Goal: Task Accomplishment & Management: Use online tool/utility

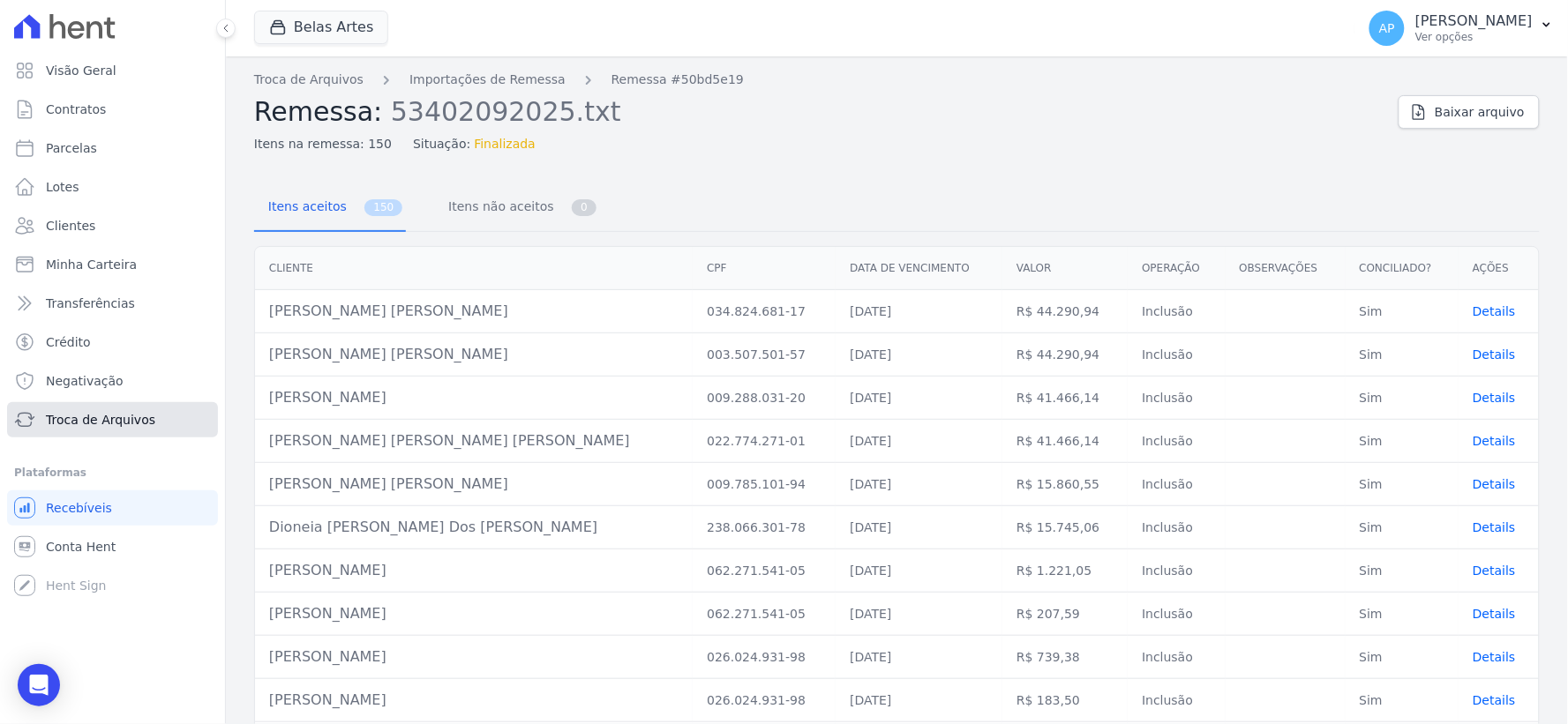
click at [74, 421] on span "Troca de Arquivos" at bounding box center [100, 420] width 109 height 17
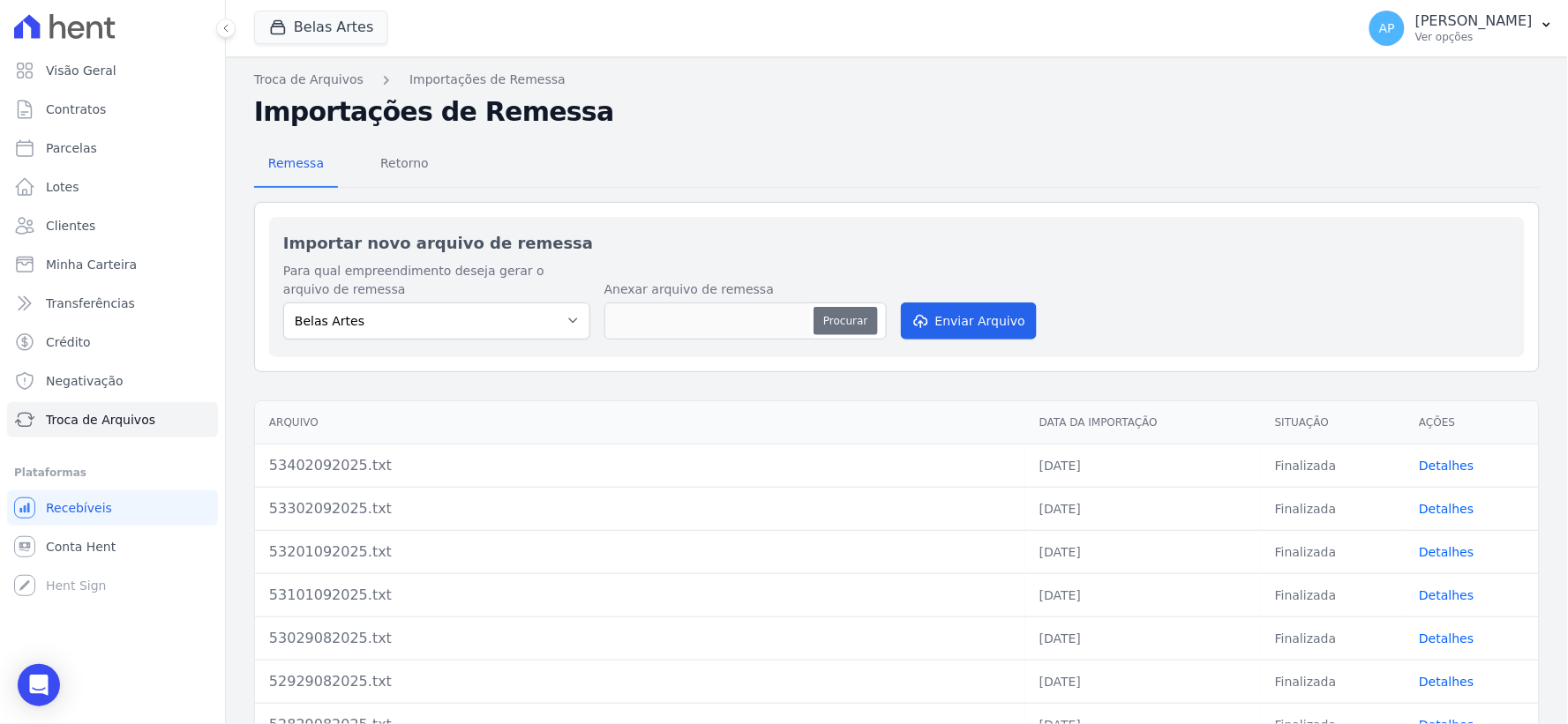
click at [848, 322] on button "Procurar" at bounding box center [845, 321] width 63 height 28
type input "53502092025.txt"
click at [939, 328] on button "Enviar Arquivo" at bounding box center [969, 321] width 136 height 37
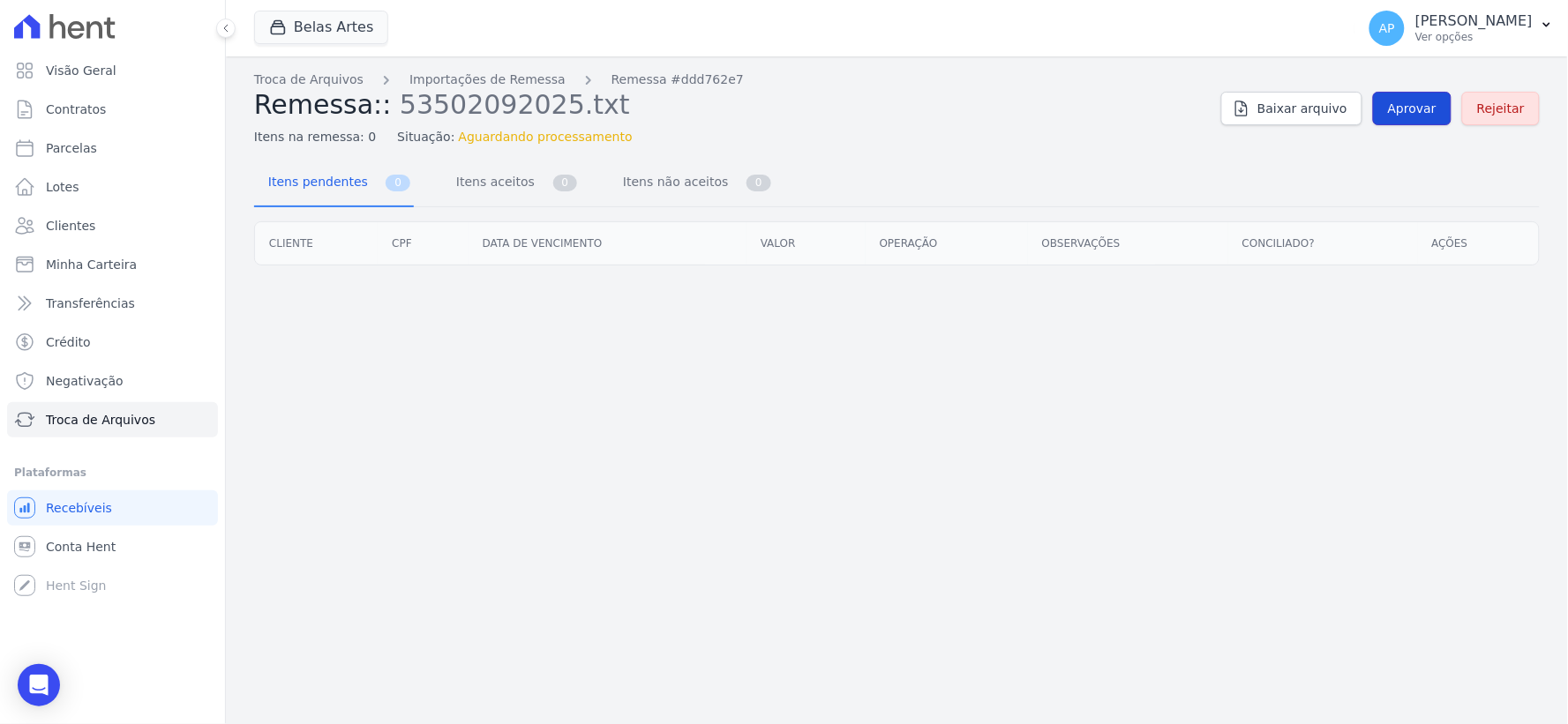
click at [1407, 108] on span "Aprovar" at bounding box center [1411, 108] width 49 height 17
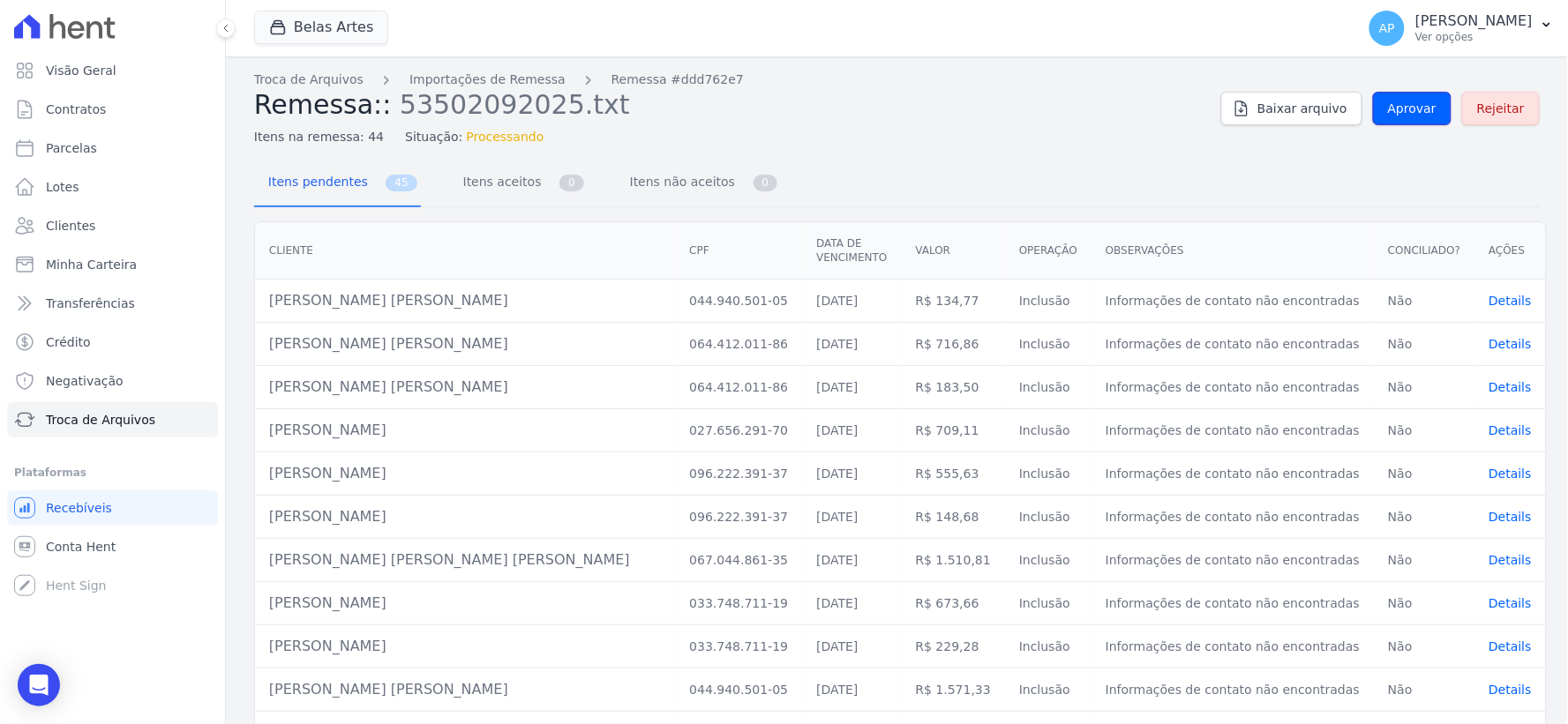
click at [1407, 108] on span "Aprovar" at bounding box center [1411, 108] width 49 height 17
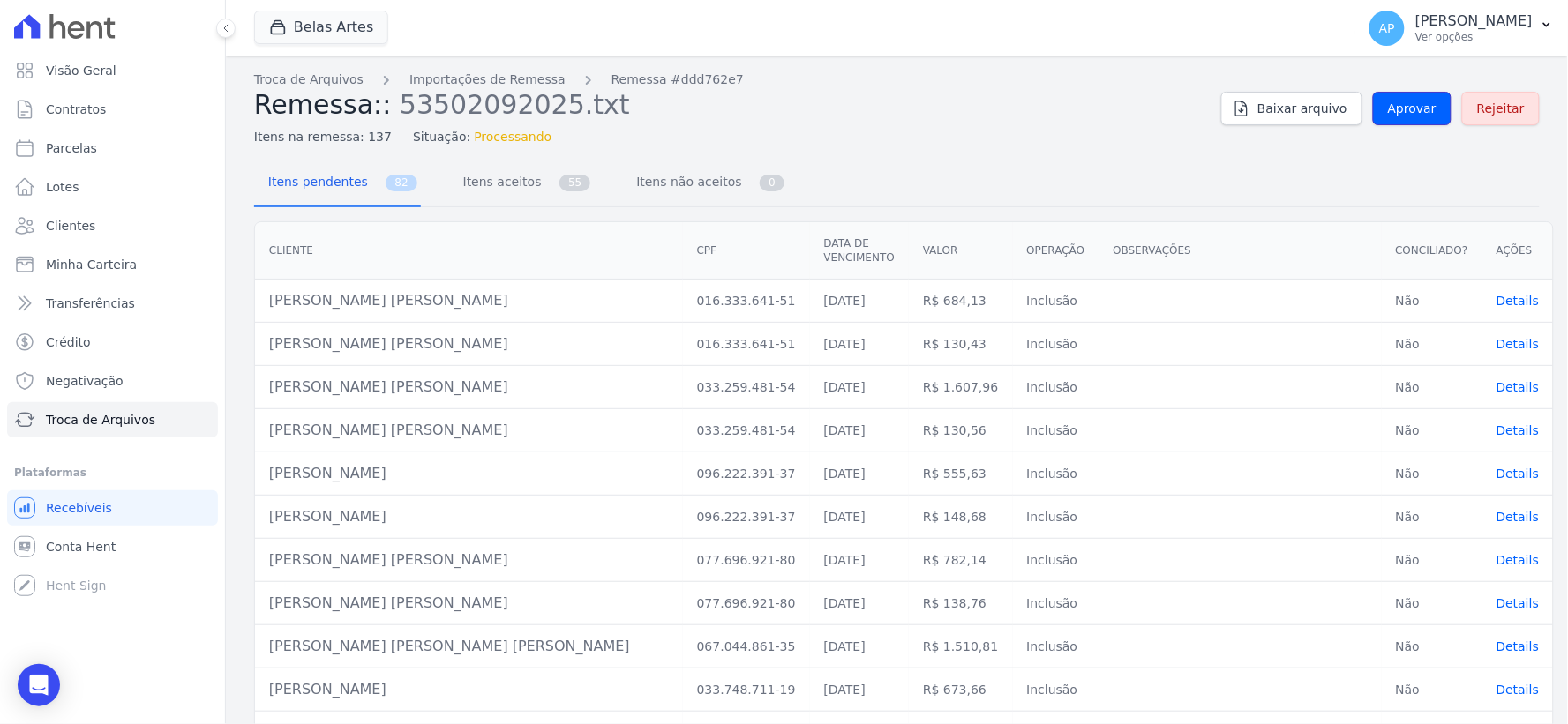
click at [1407, 108] on span "Aprovar" at bounding box center [1411, 108] width 49 height 17
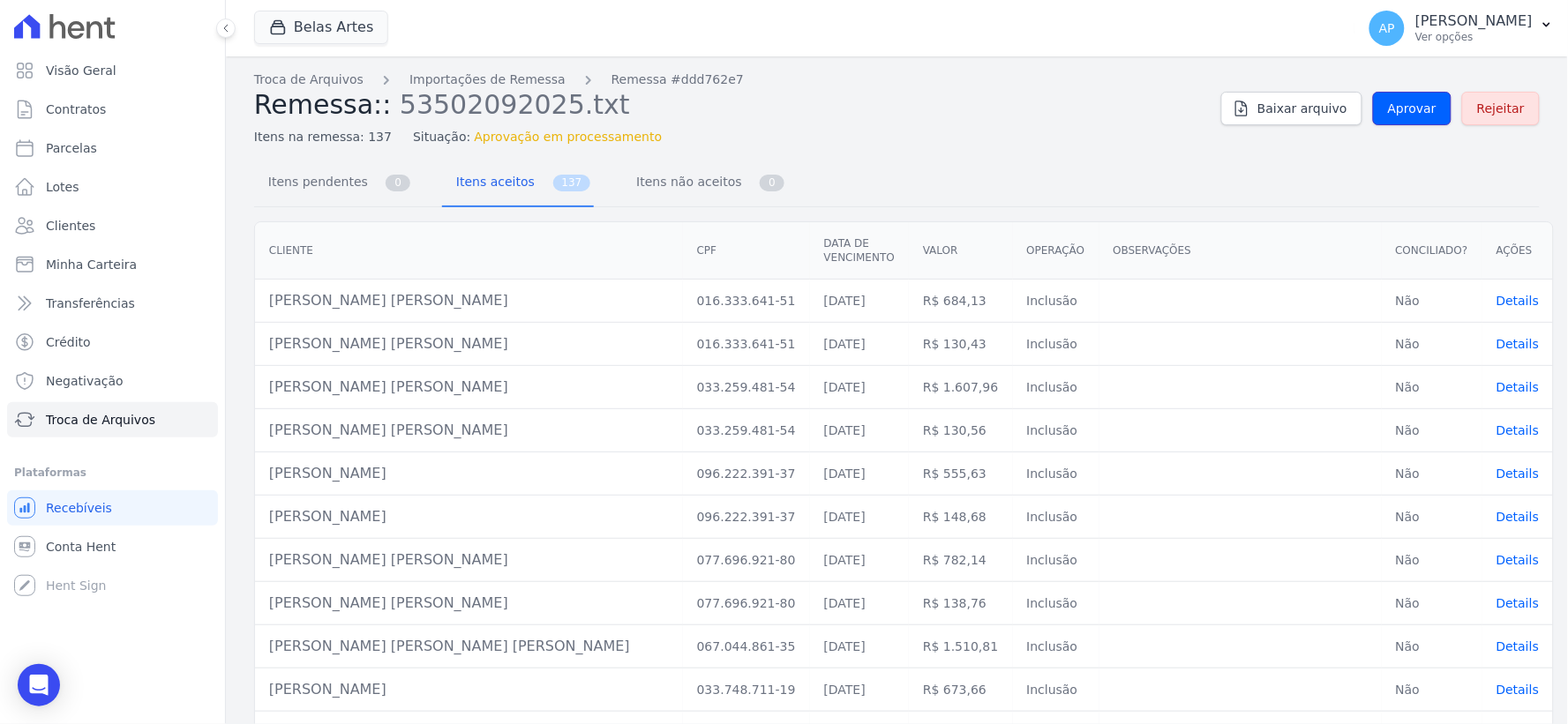
click at [1407, 108] on span "Aprovar" at bounding box center [1411, 108] width 49 height 17
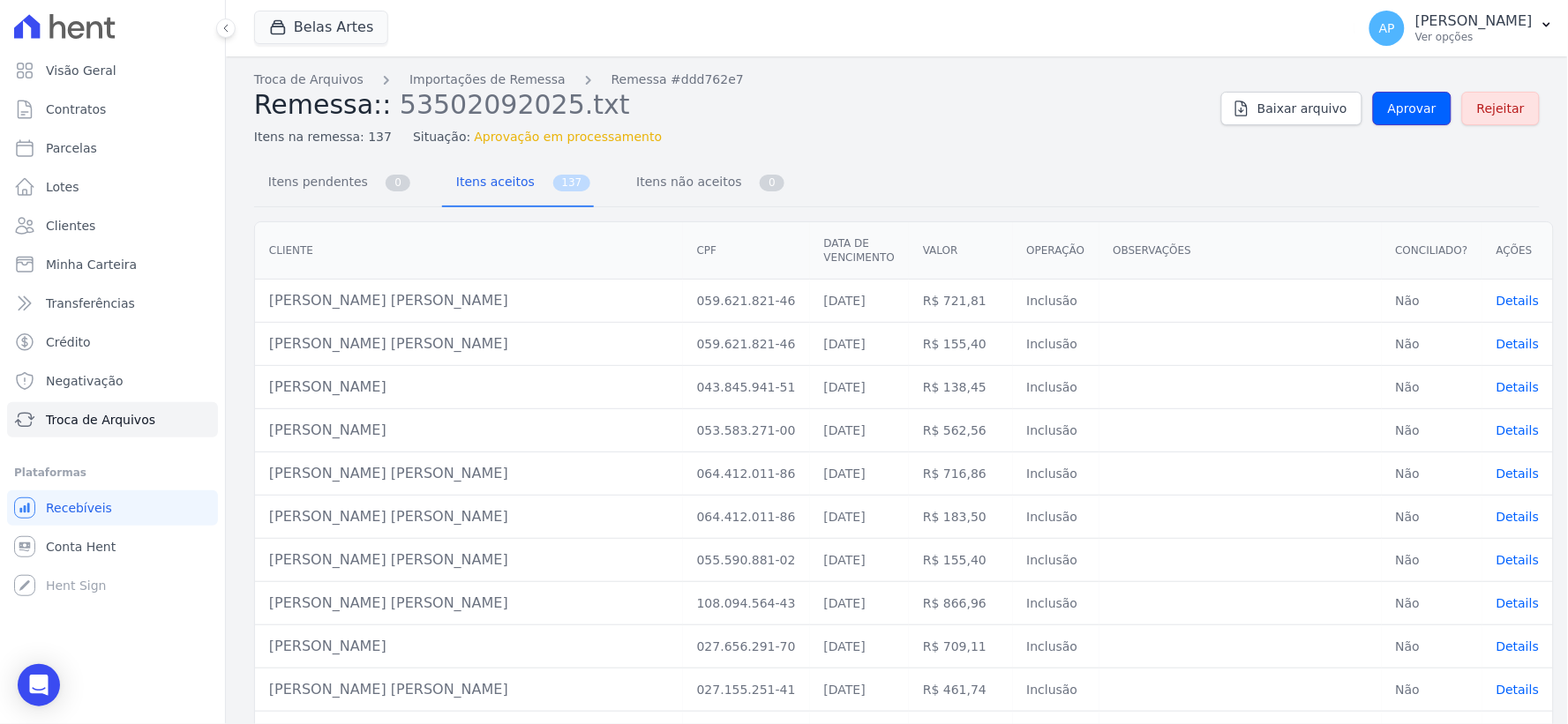
click at [1407, 108] on span "Aprovar" at bounding box center [1411, 108] width 49 height 17
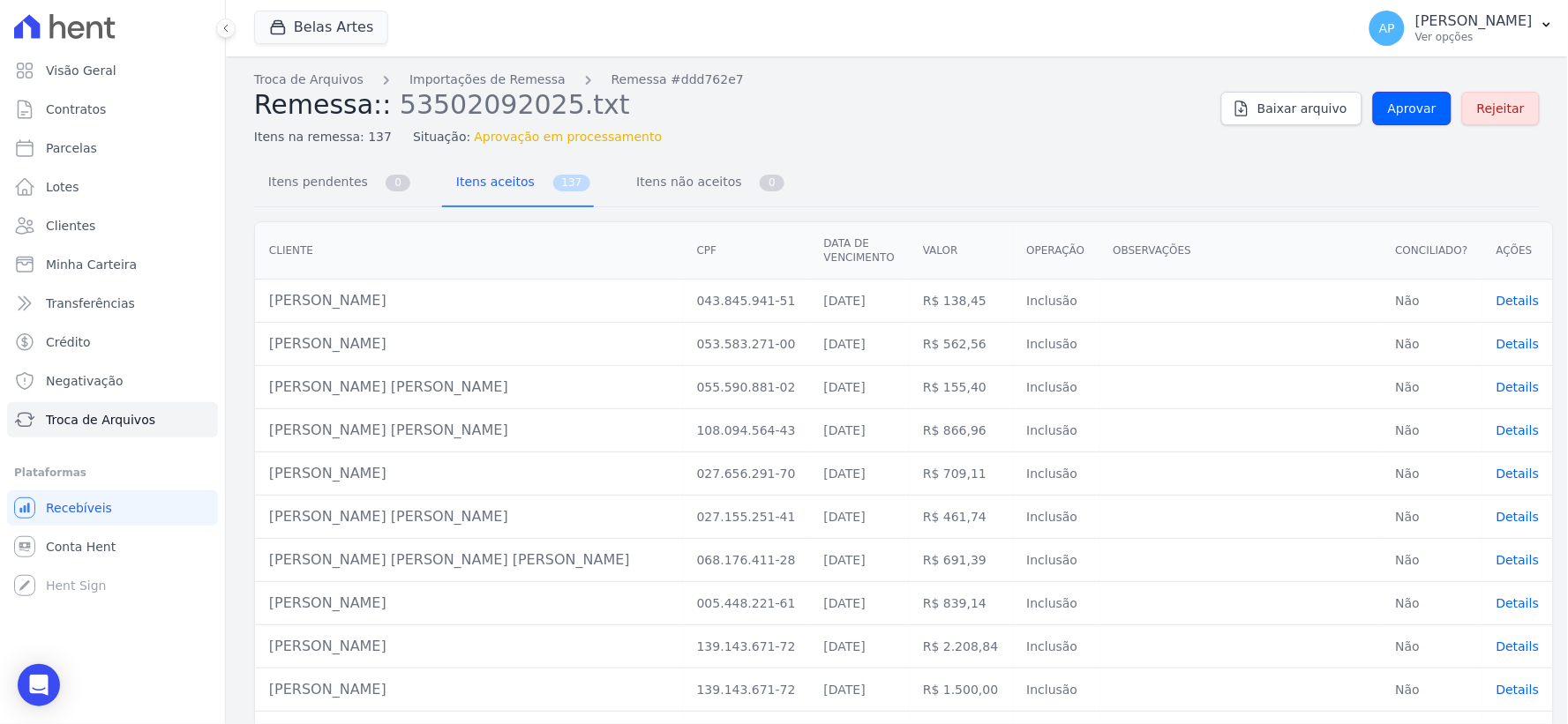
click at [1407, 108] on span "Aprovar" at bounding box center [1411, 108] width 49 height 17
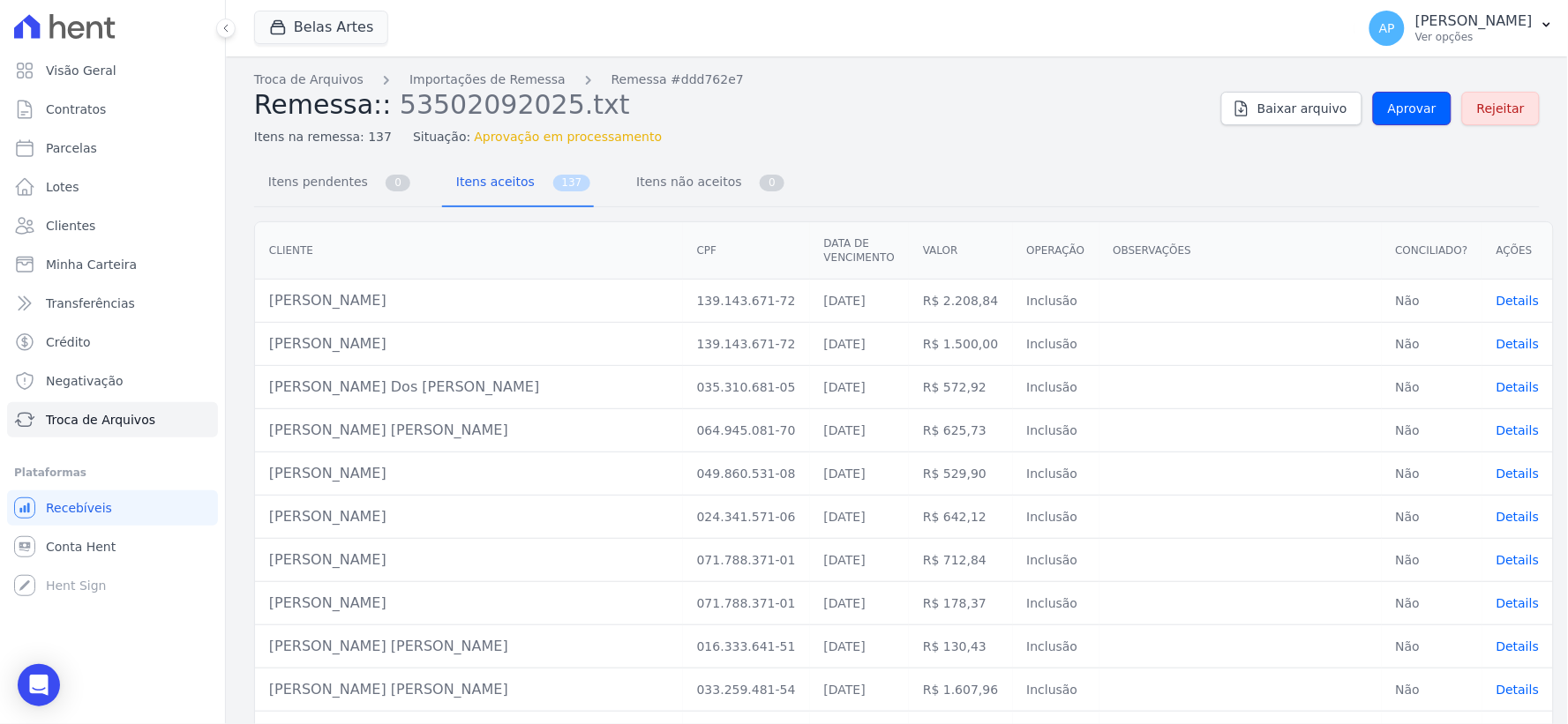
click at [1407, 108] on span "Aprovar" at bounding box center [1411, 108] width 49 height 17
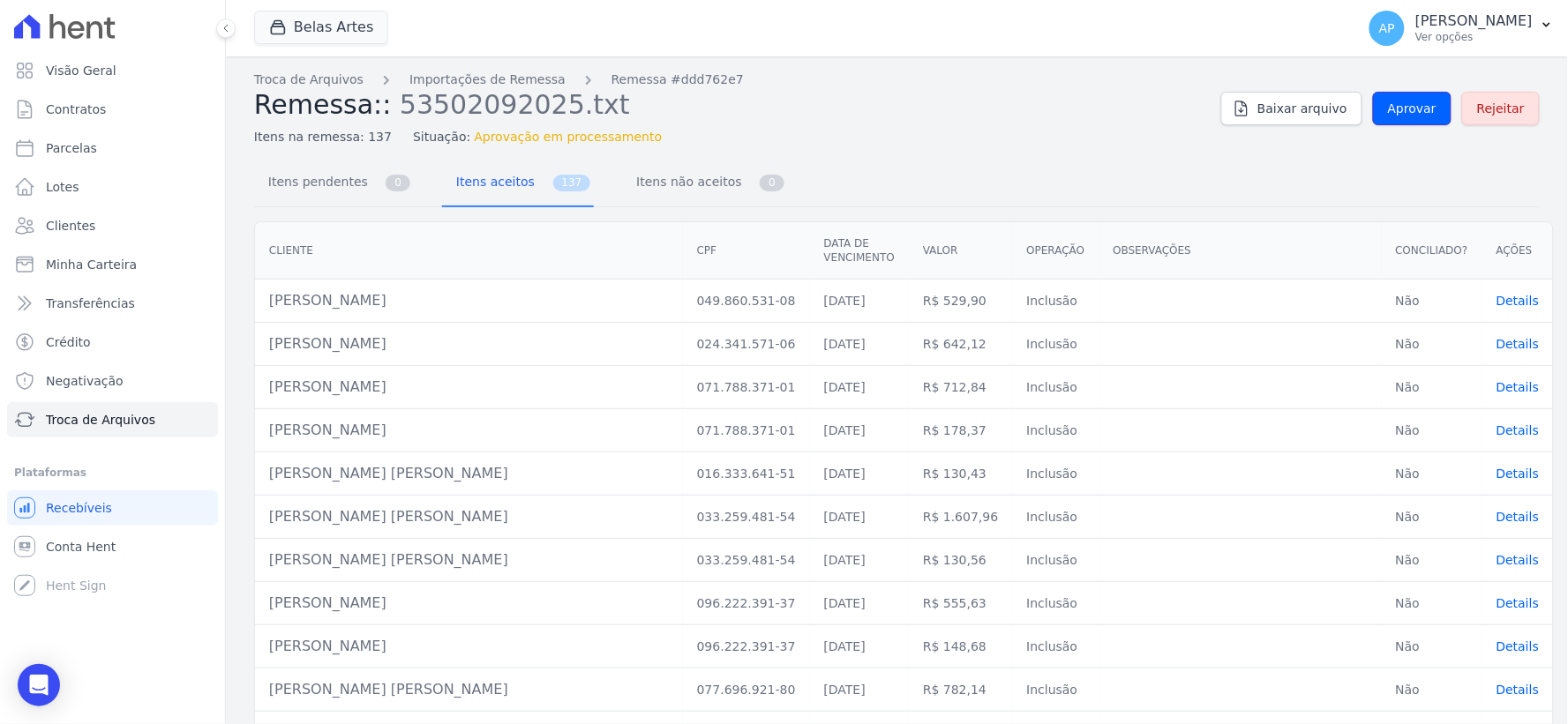
click at [1407, 108] on span "Aprovar" at bounding box center [1411, 108] width 49 height 17
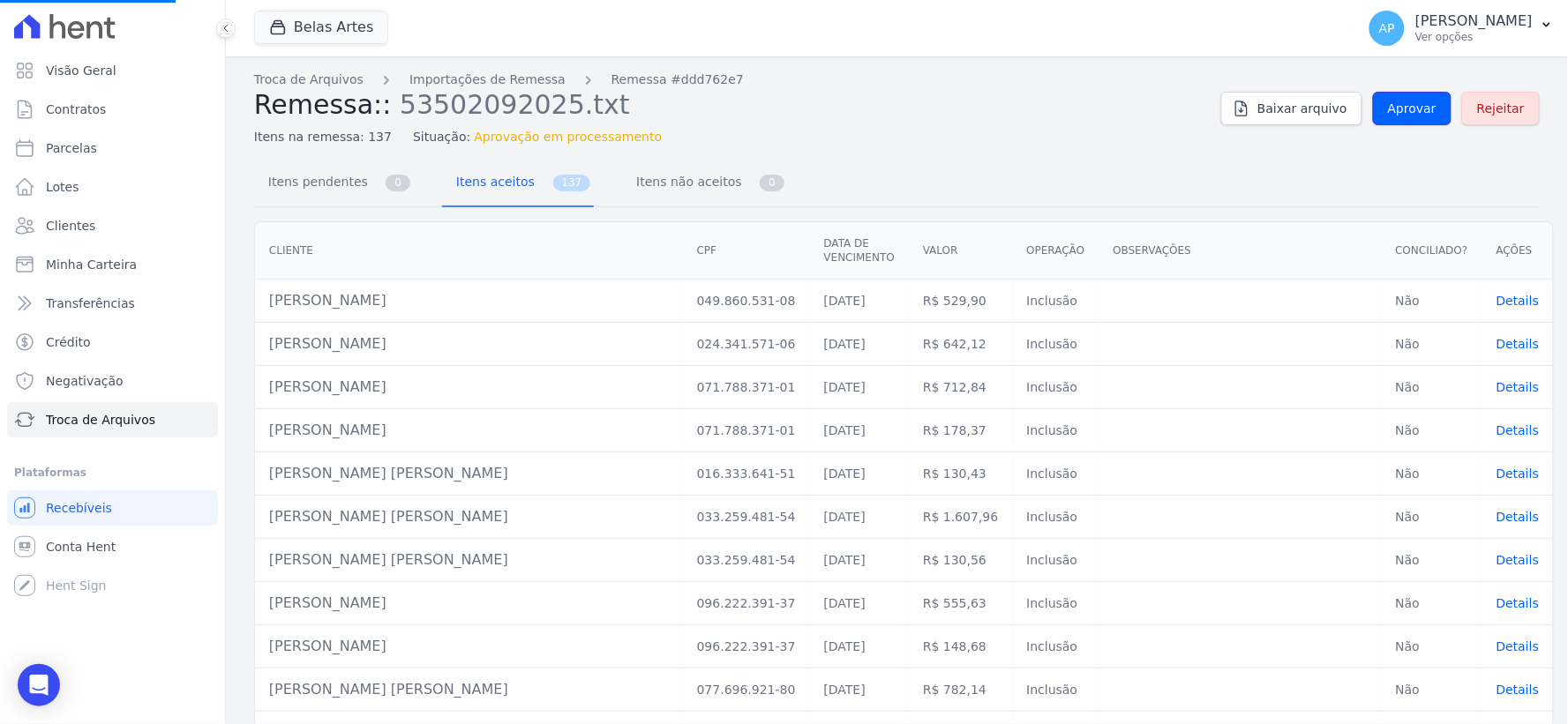
click at [1407, 108] on span "Aprovar" at bounding box center [1411, 108] width 49 height 17
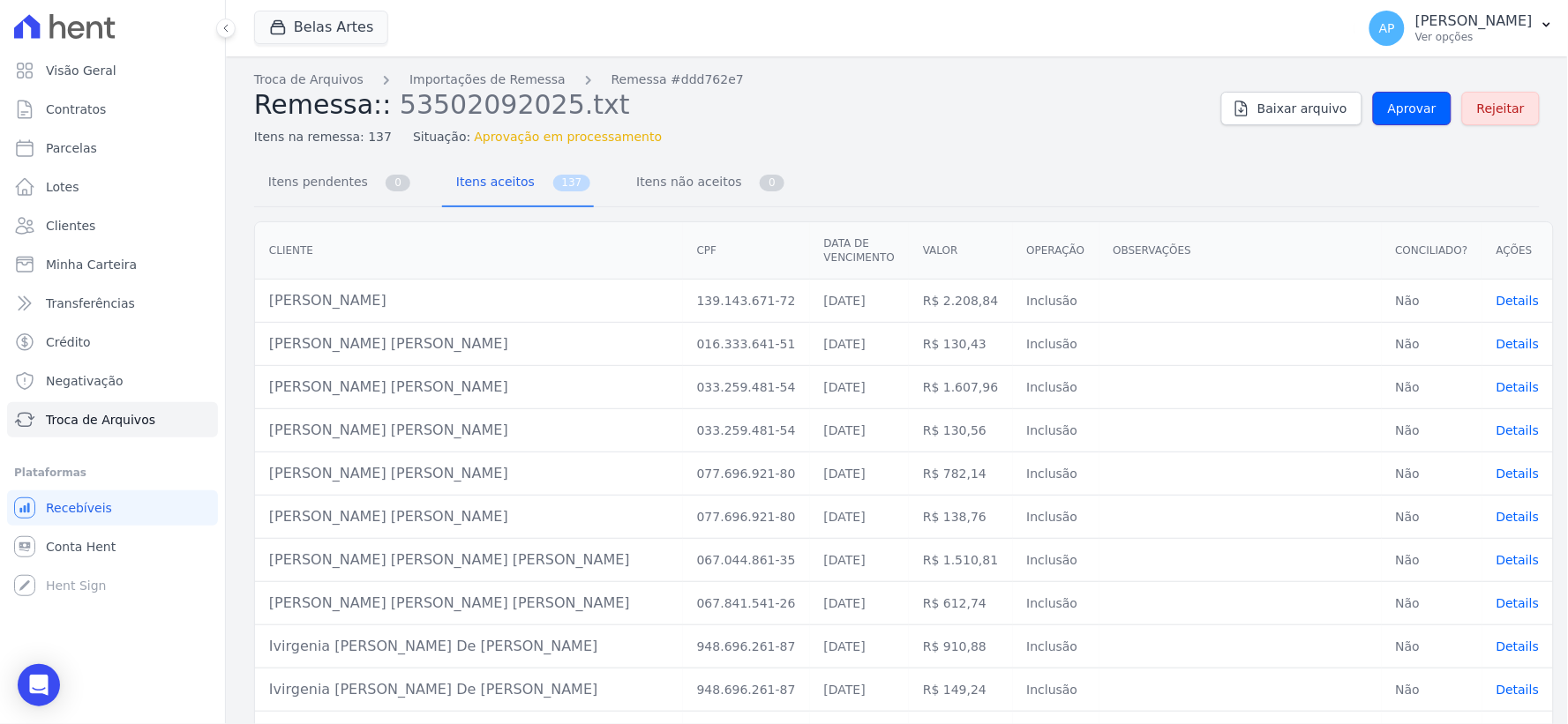
click at [1407, 108] on span "Aprovar" at bounding box center [1411, 108] width 49 height 17
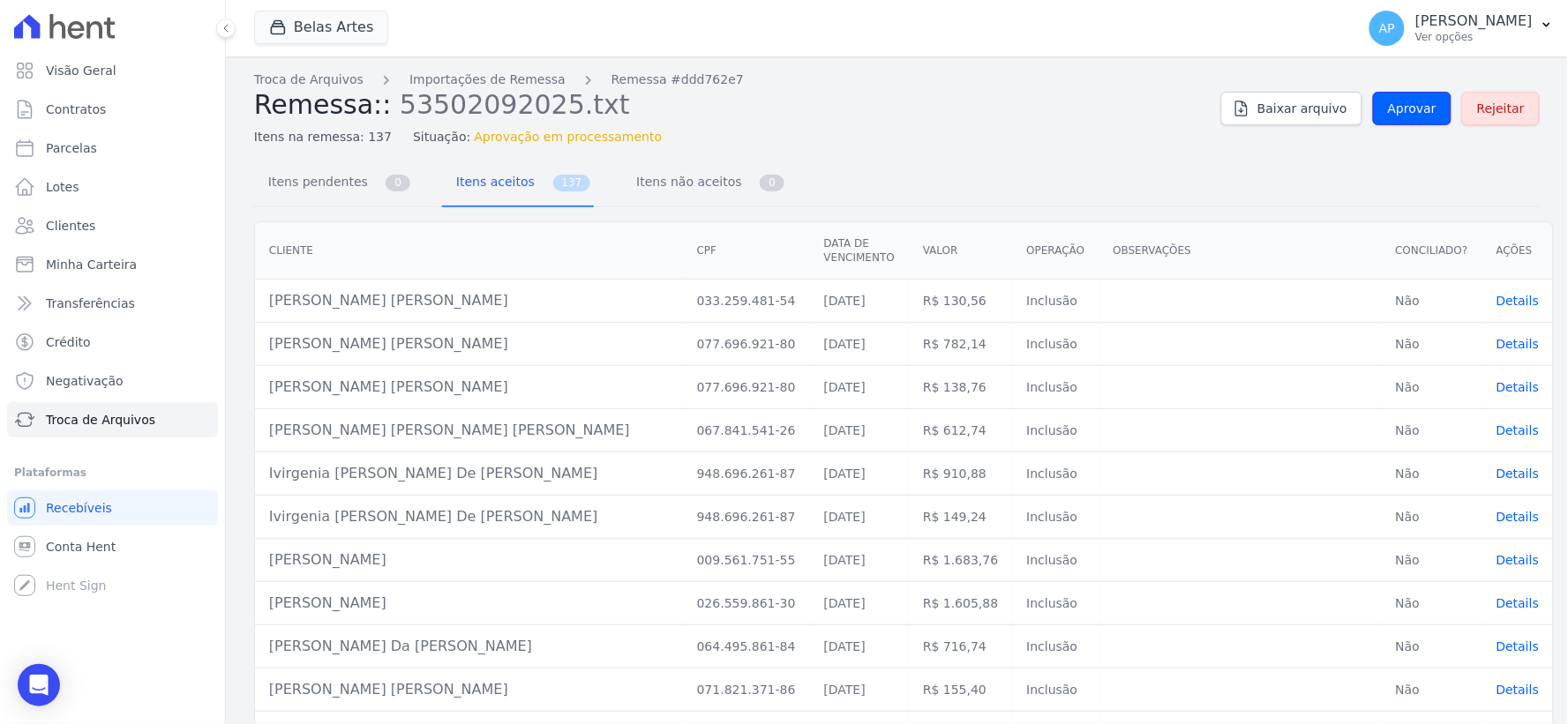
click at [1407, 108] on span "Aprovar" at bounding box center [1411, 108] width 49 height 17
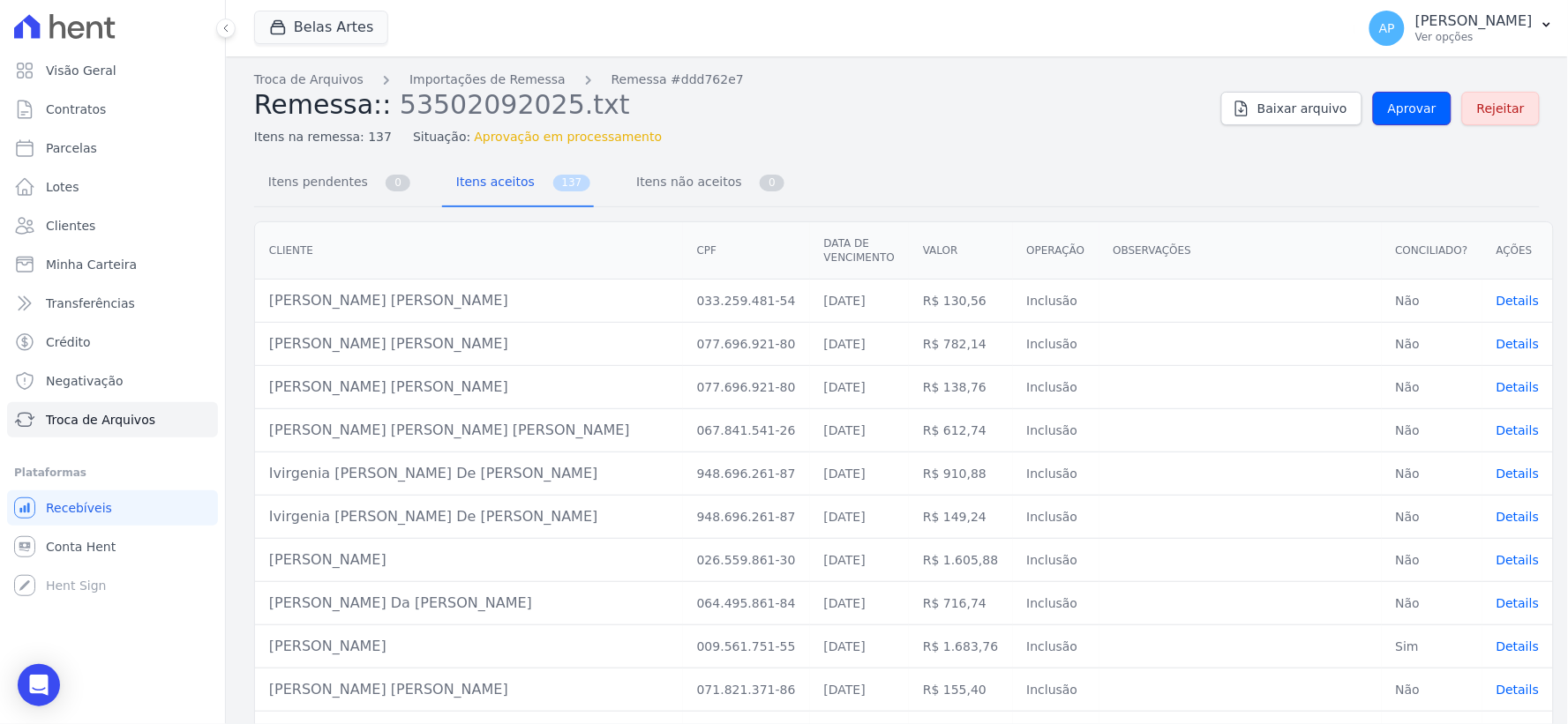
click at [1407, 108] on span "Aprovar" at bounding box center [1411, 108] width 49 height 17
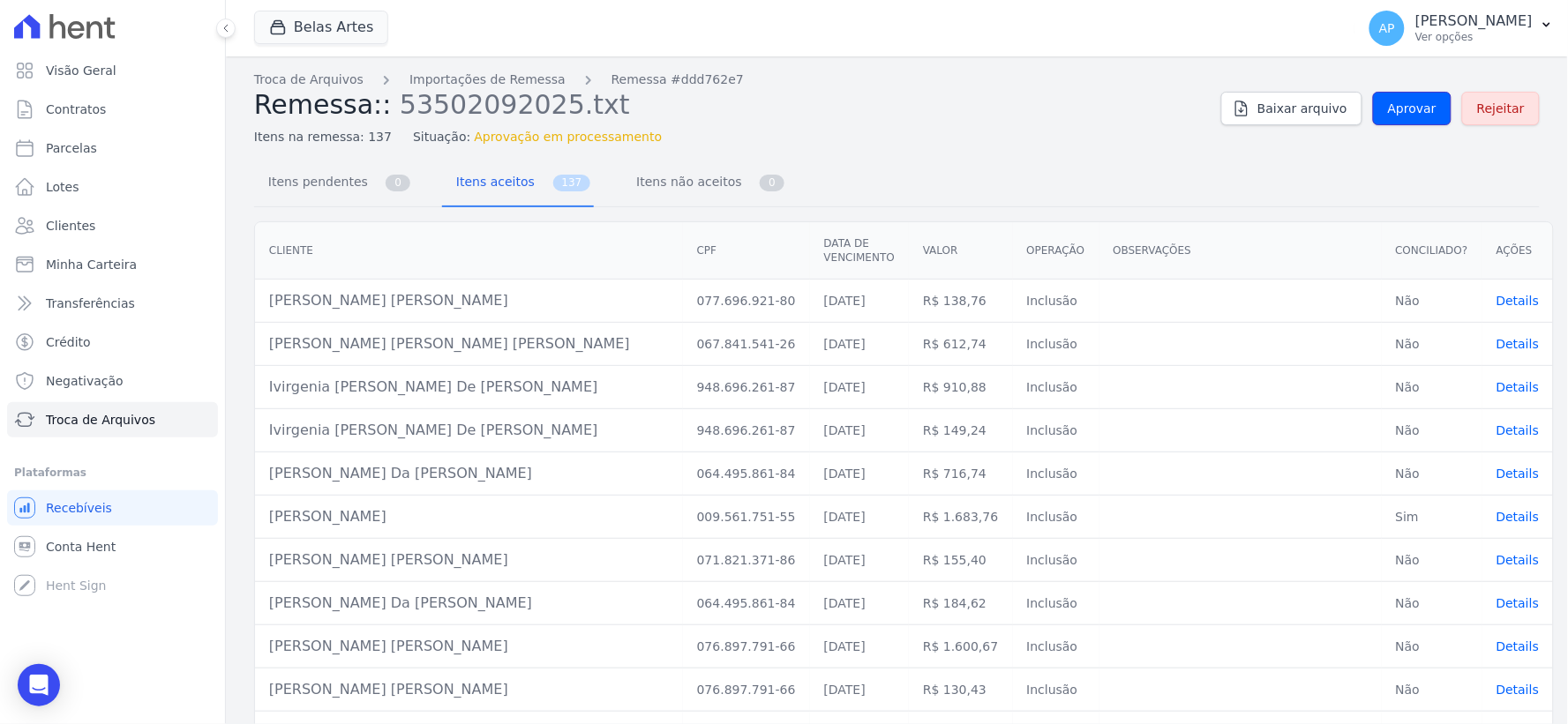
click at [1407, 108] on span "Aprovar" at bounding box center [1411, 108] width 49 height 17
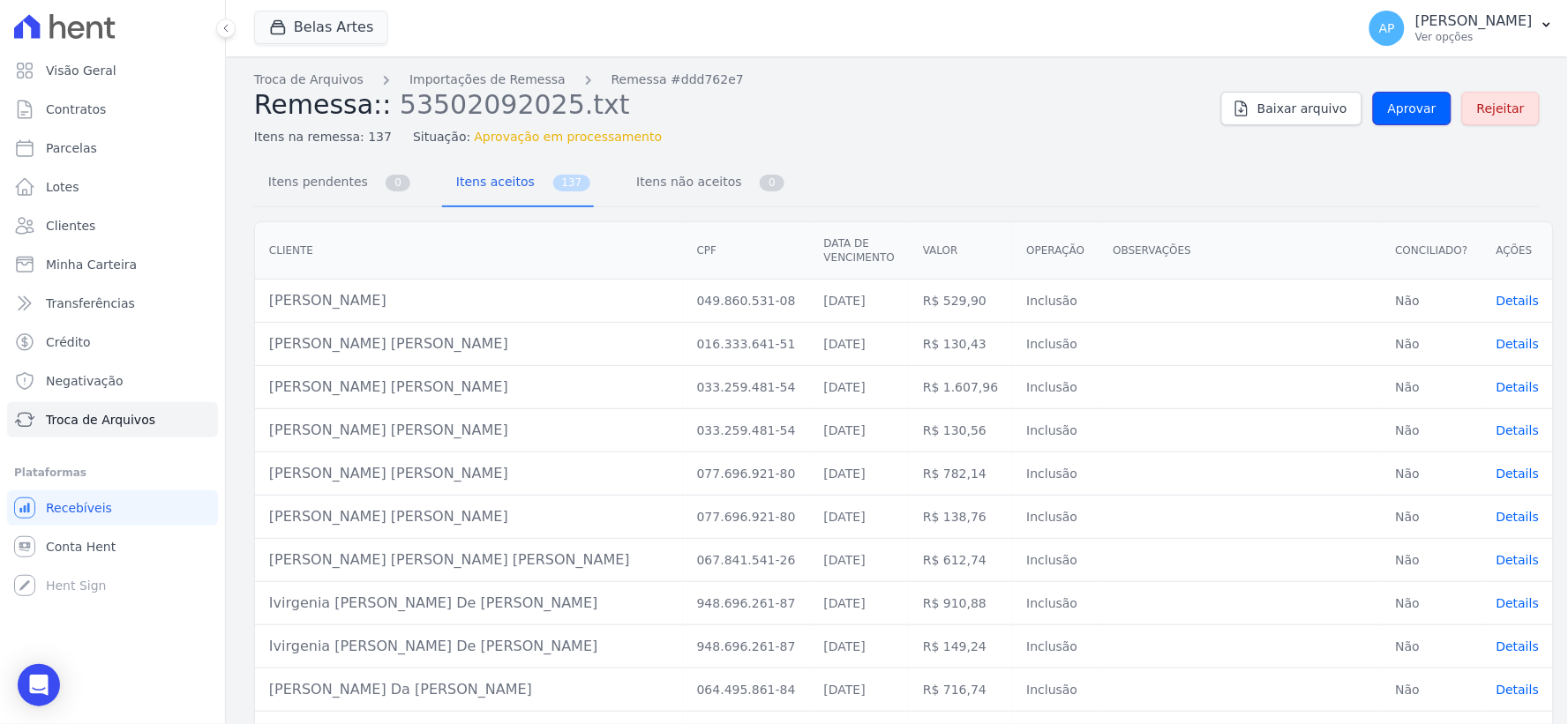
click at [1407, 108] on span "Aprovar" at bounding box center [1411, 108] width 49 height 17
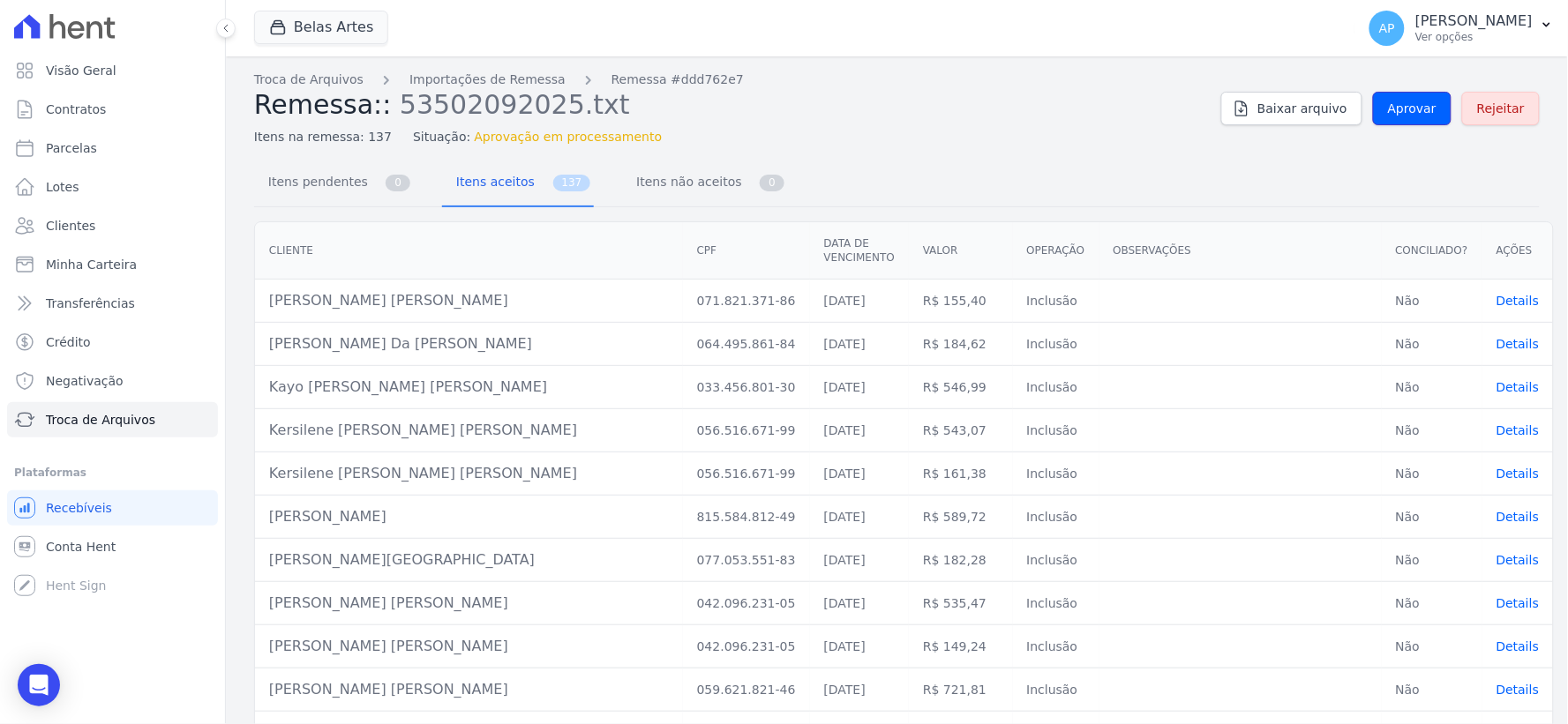
click at [1407, 108] on span "Aprovar" at bounding box center [1411, 108] width 49 height 17
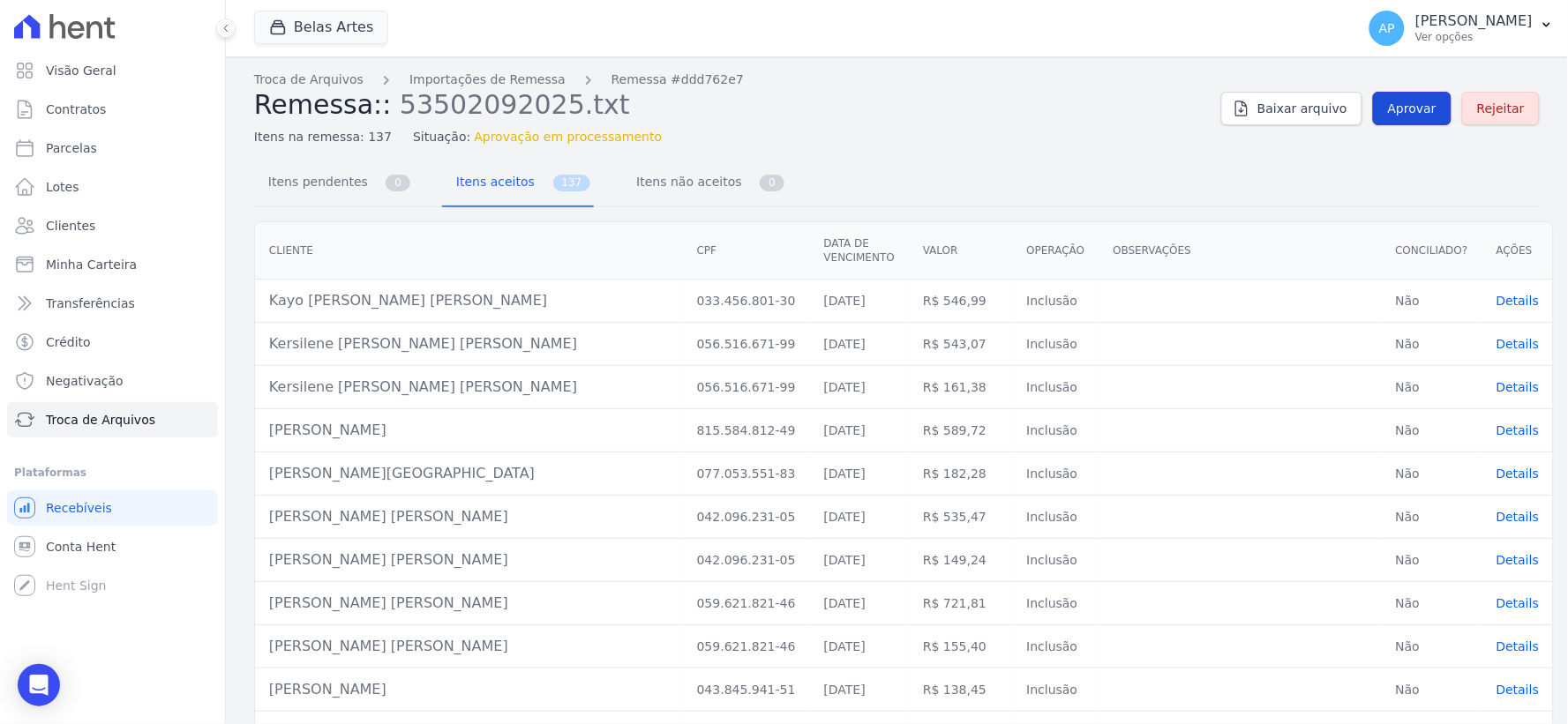
click at [1398, 108] on span "Aprovar" at bounding box center [1411, 108] width 49 height 17
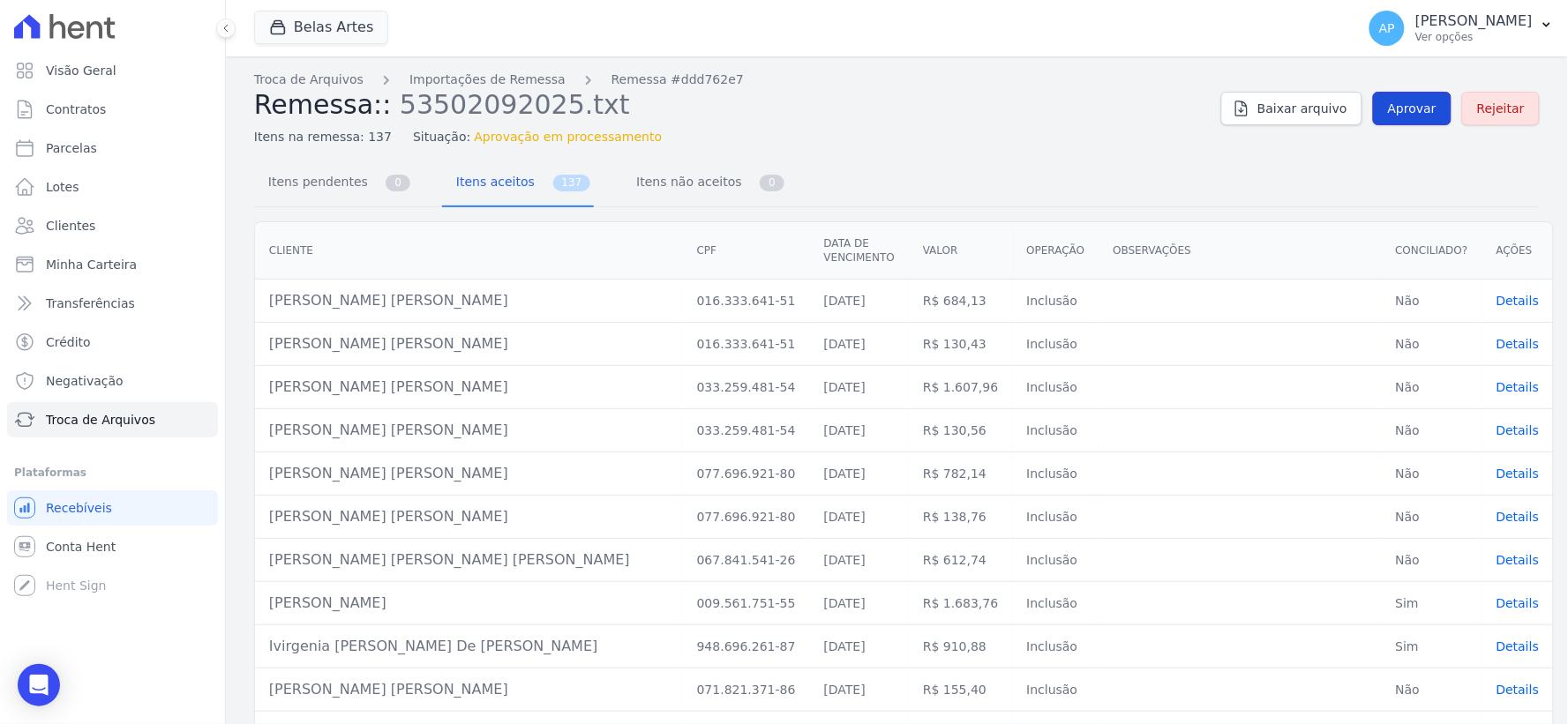
click at [1396, 112] on span "Aprovar" at bounding box center [1411, 108] width 49 height 17
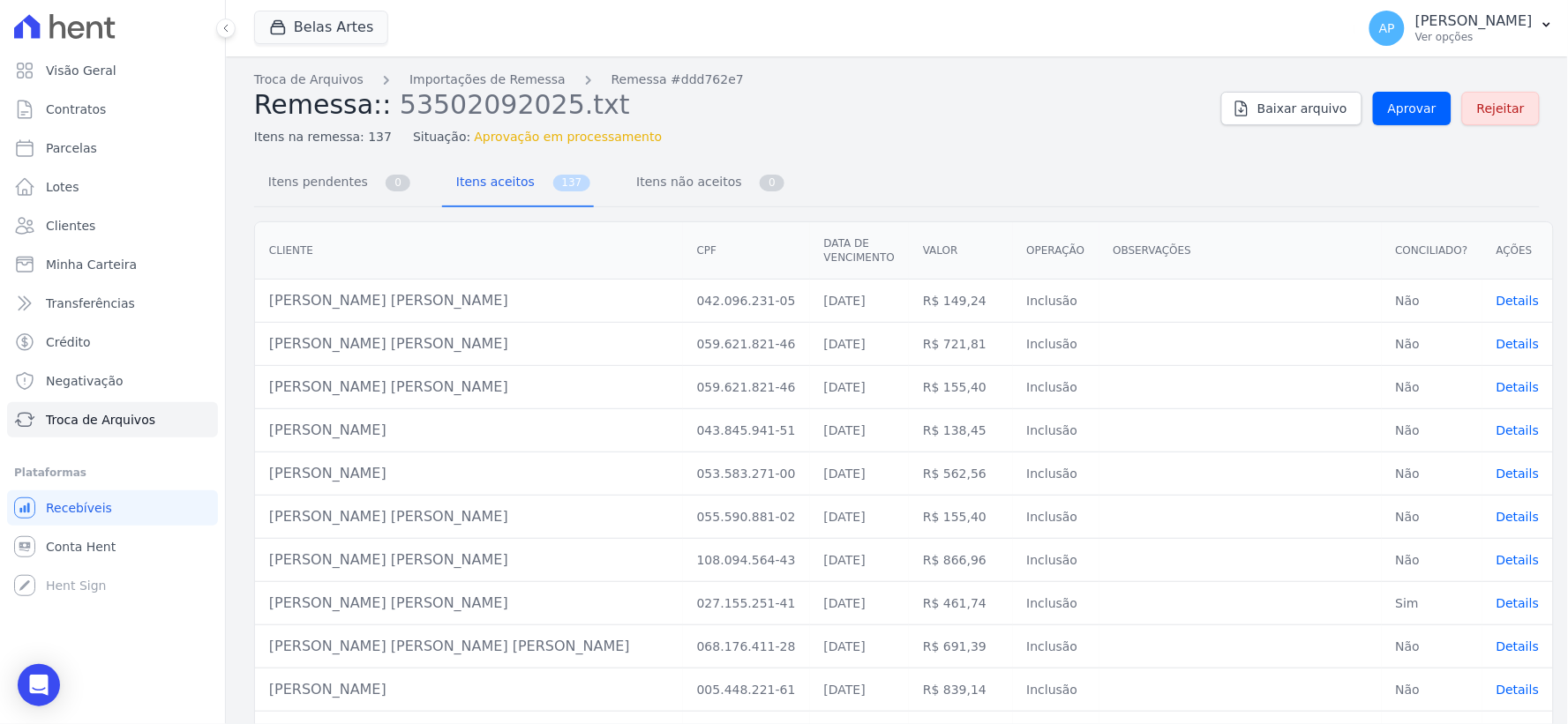
click at [1396, 112] on span "Aprovar" at bounding box center [1411, 108] width 49 height 17
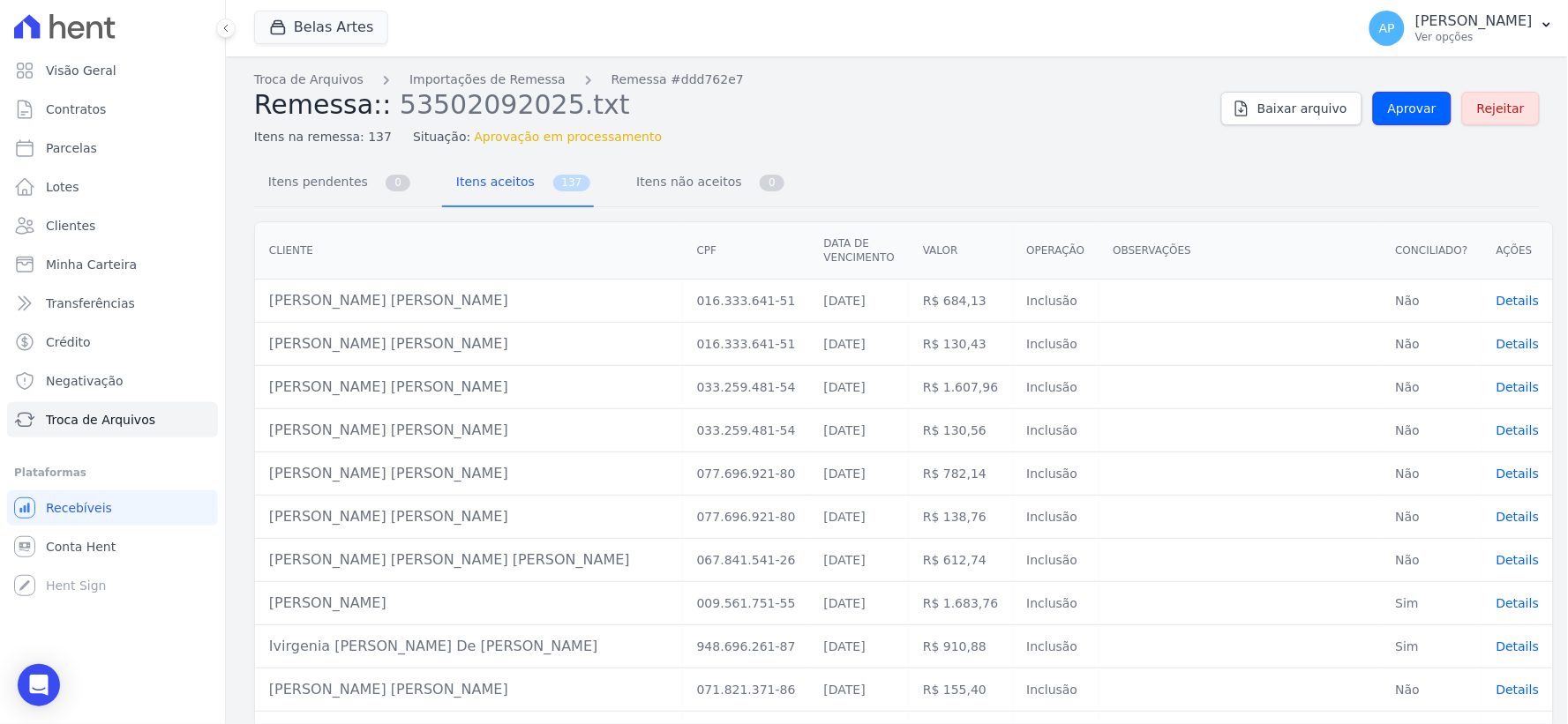
click at [1396, 112] on span "Aprovar" at bounding box center [1411, 108] width 49 height 17
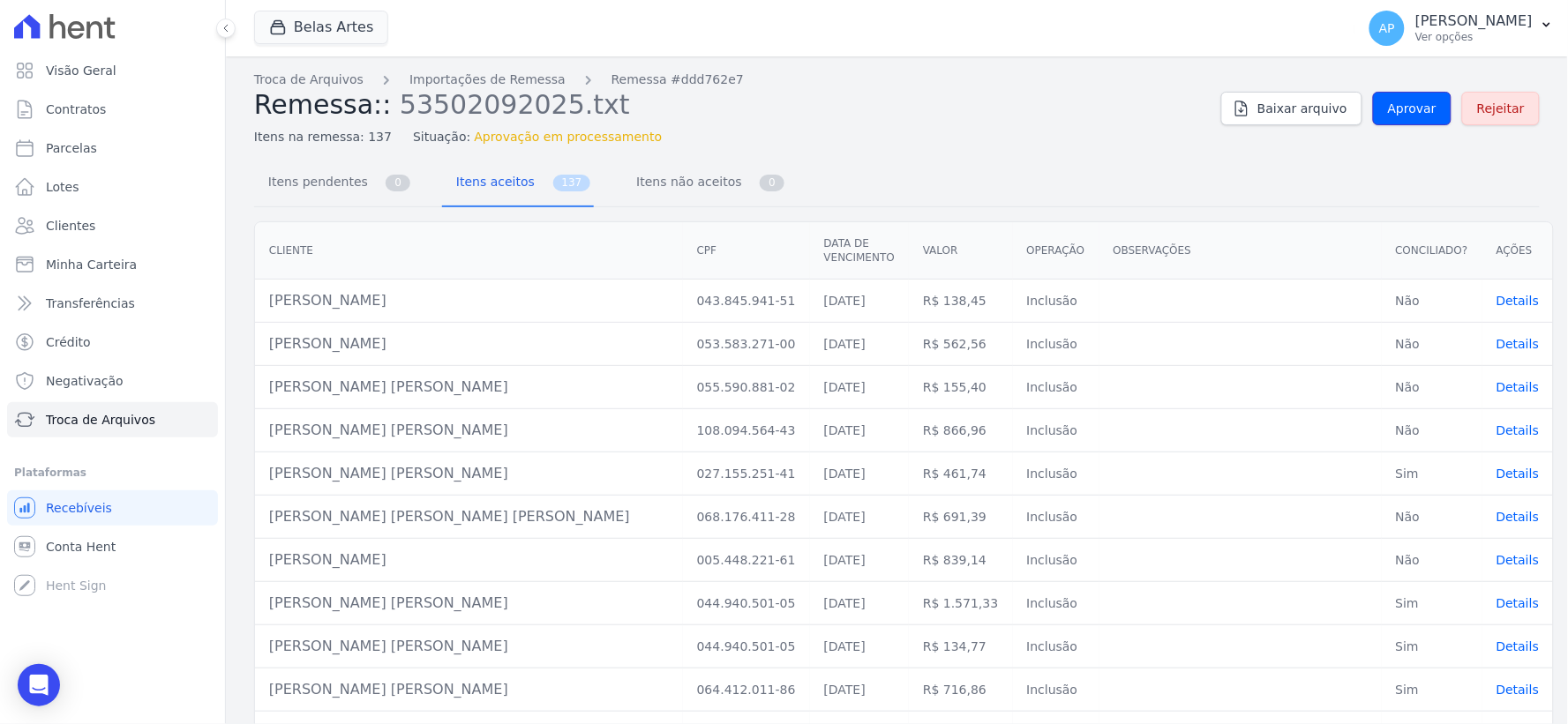
click at [1396, 112] on span "Aprovar" at bounding box center [1411, 108] width 49 height 17
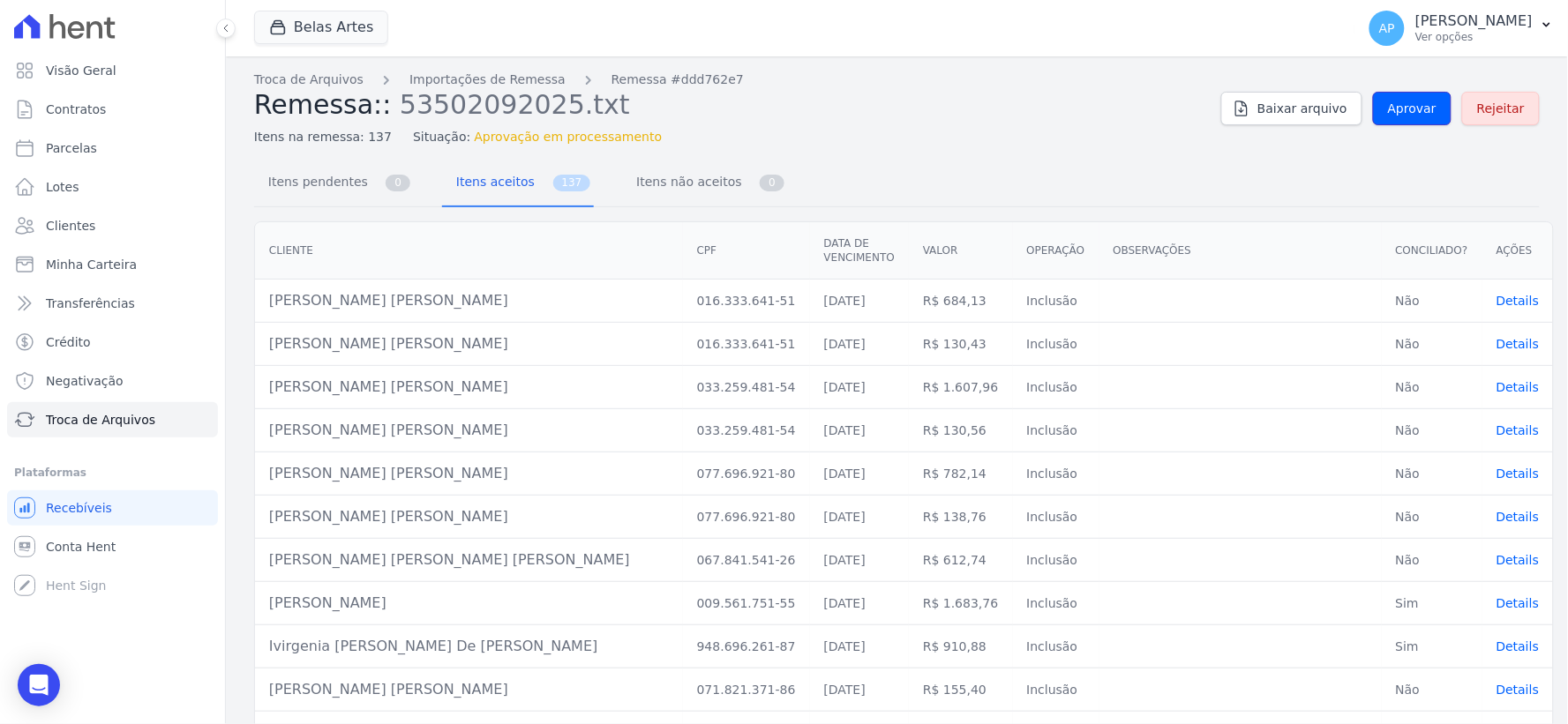
click at [1396, 112] on span "Aprovar" at bounding box center [1411, 108] width 49 height 17
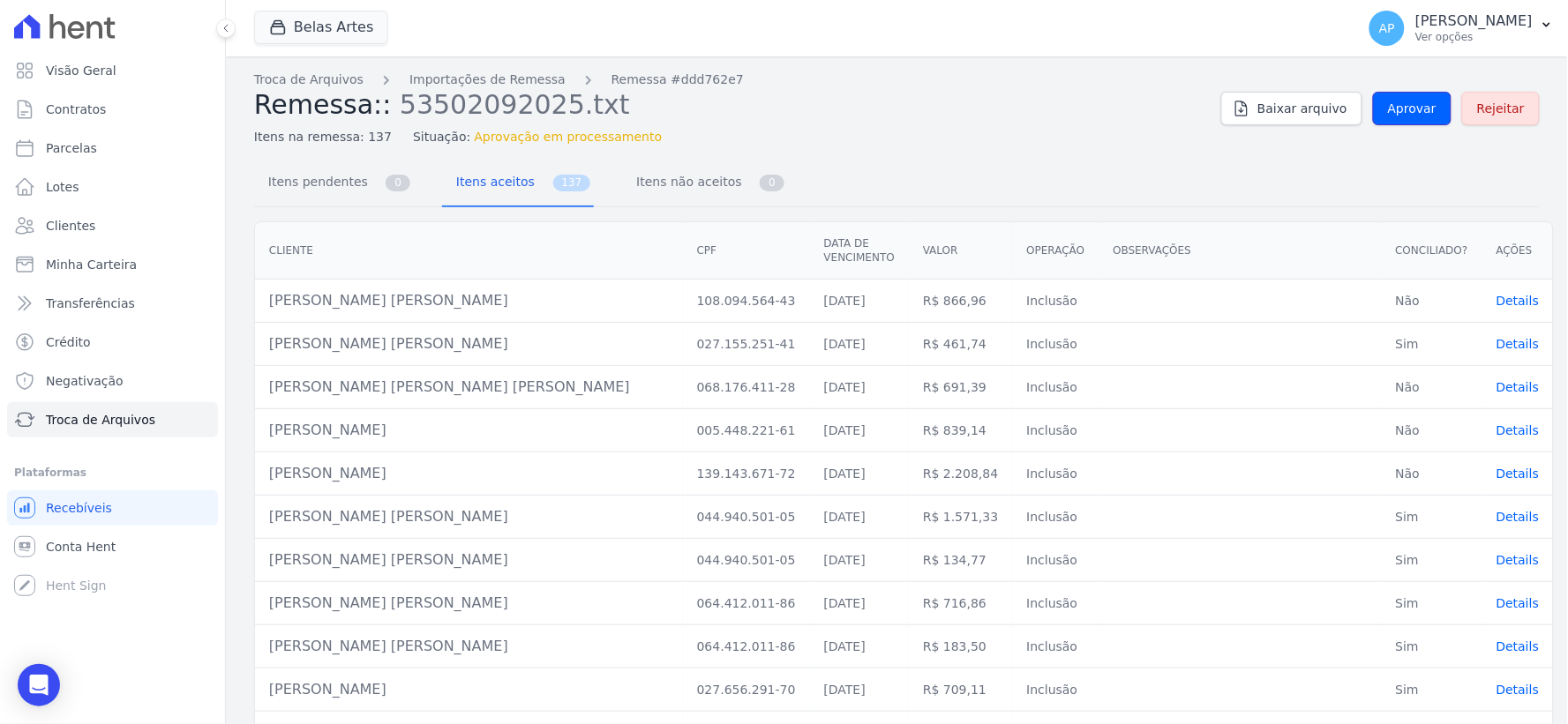
click at [1396, 112] on span "Aprovar" at bounding box center [1411, 108] width 49 height 17
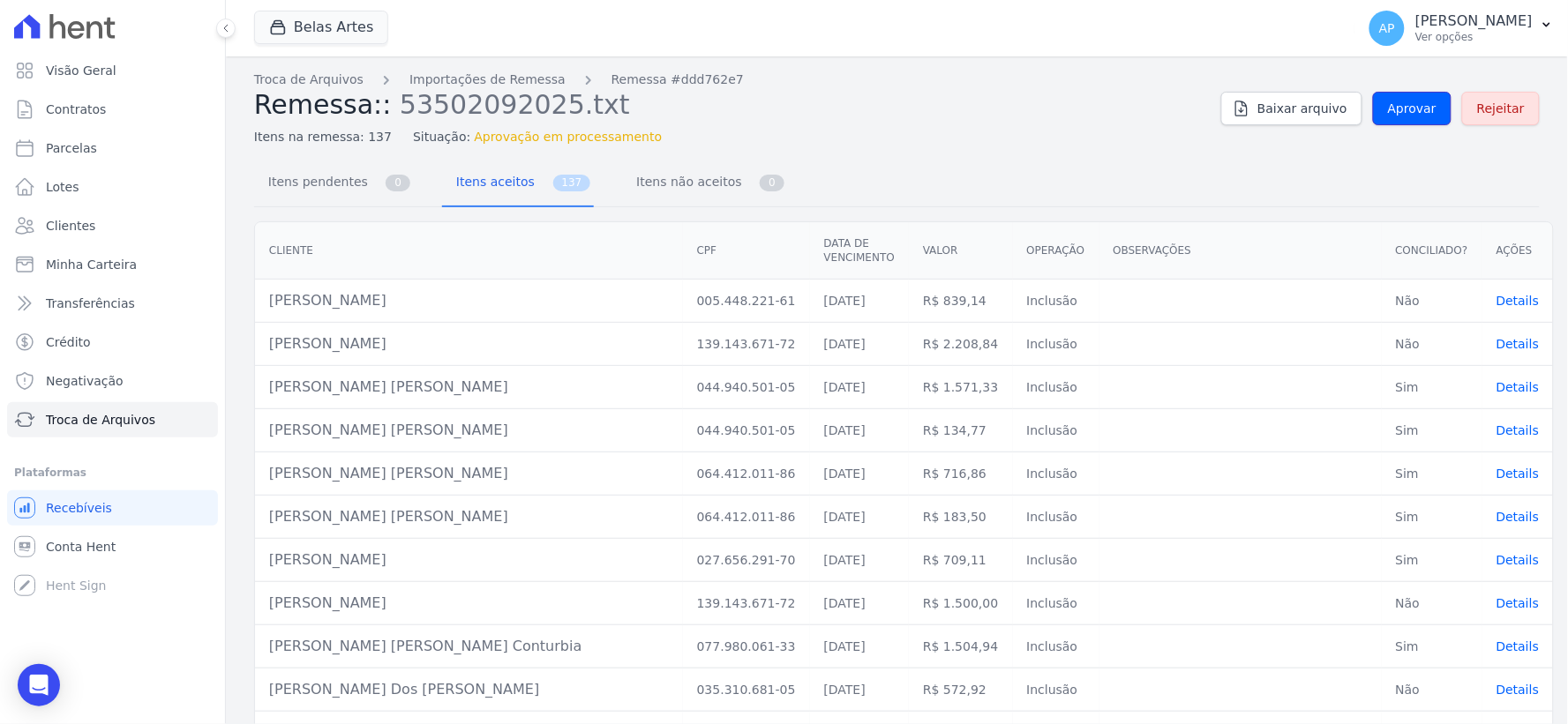
click at [1396, 112] on span "Aprovar" at bounding box center [1411, 108] width 49 height 17
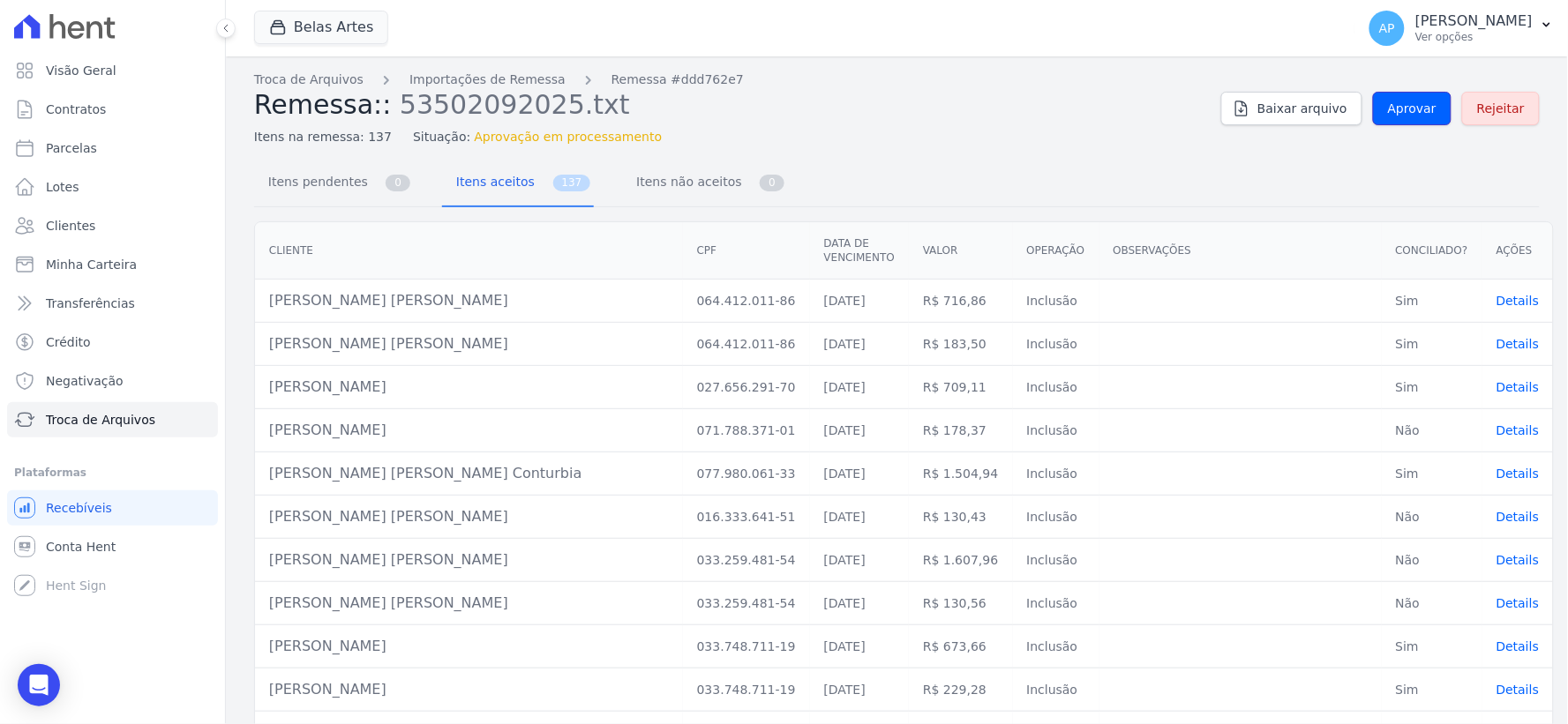
click at [1396, 112] on span "Aprovar" at bounding box center [1411, 108] width 49 height 17
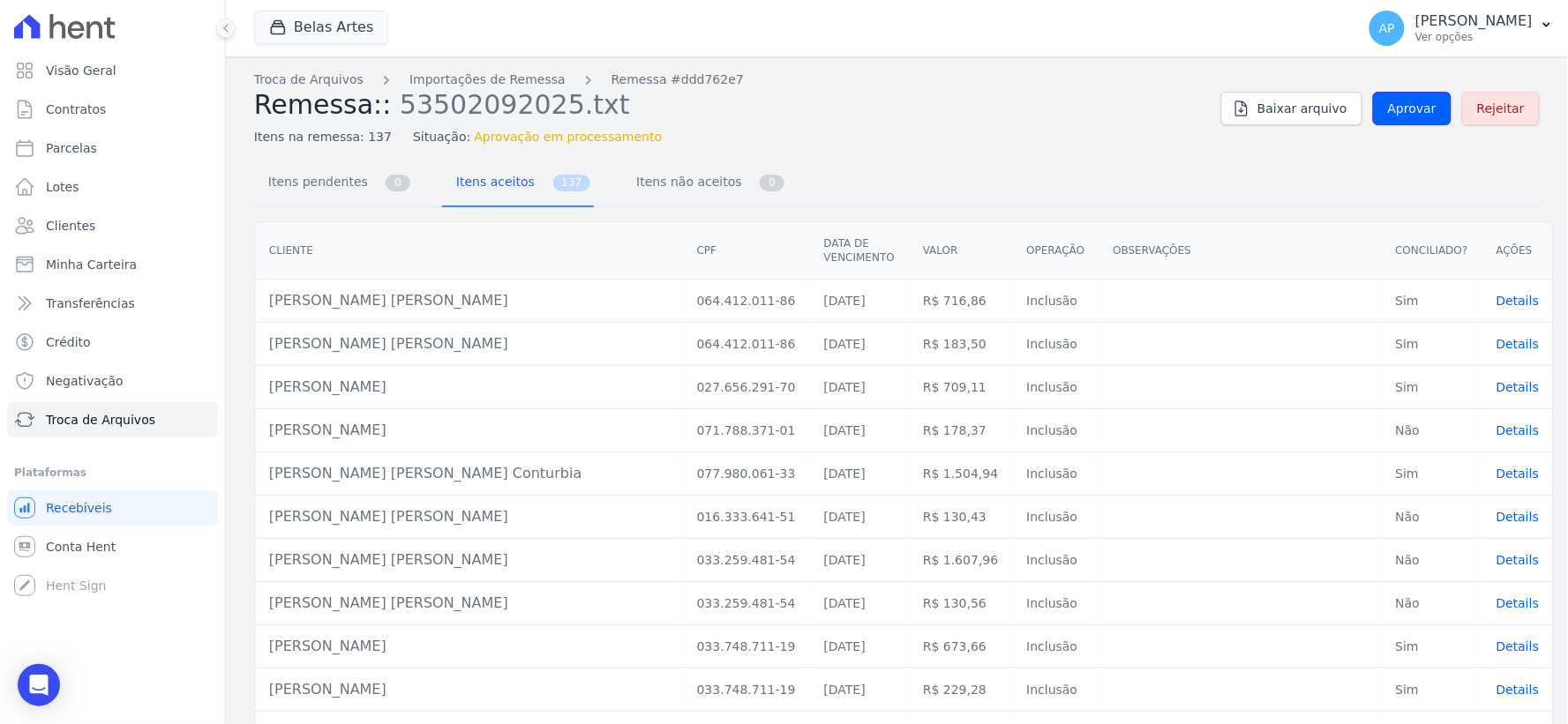
click at [1396, 112] on span "Aprovar" at bounding box center [1411, 108] width 49 height 17
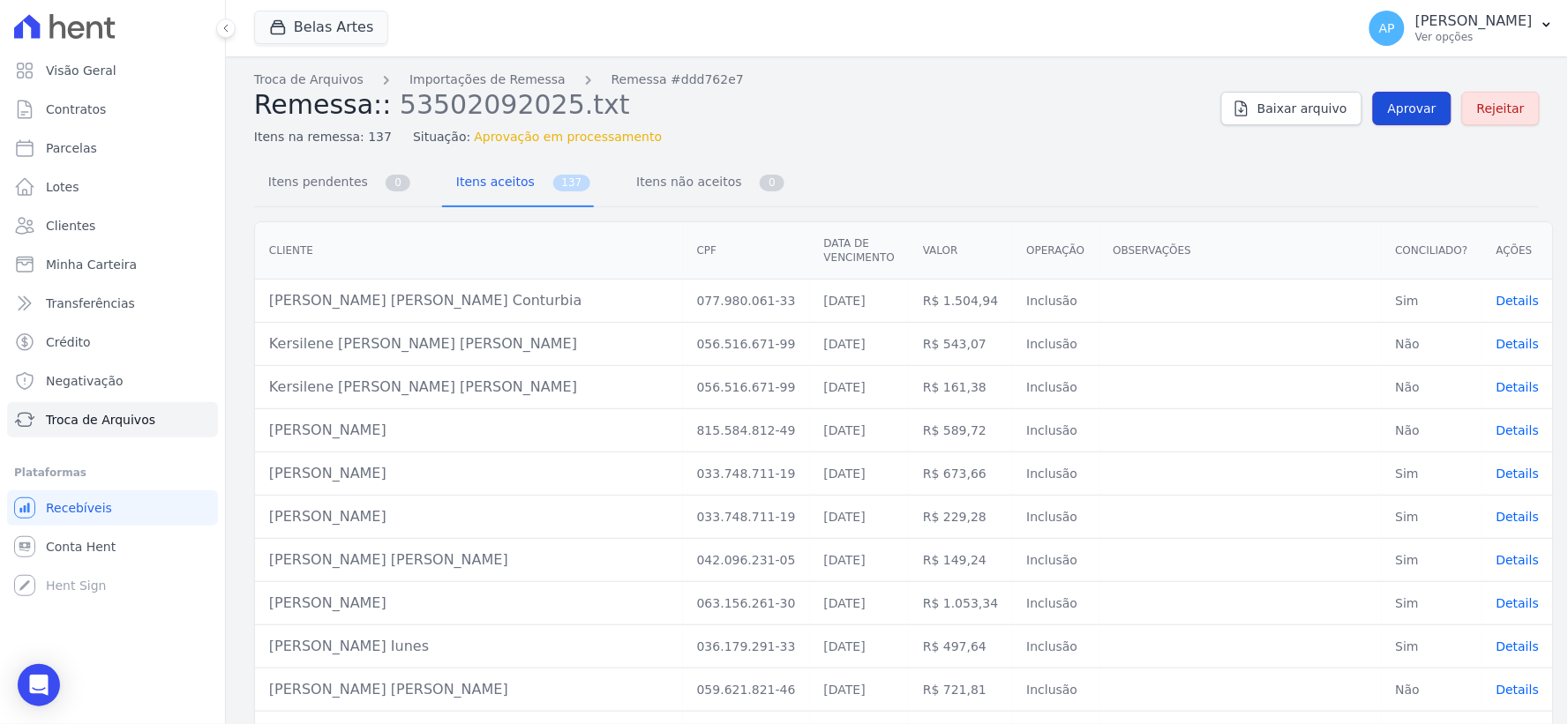
click at [1387, 103] on span "Aprovar" at bounding box center [1411, 108] width 49 height 17
click at [1404, 112] on span "Aprovar" at bounding box center [1411, 108] width 49 height 17
